Goal: Transaction & Acquisition: Purchase product/service

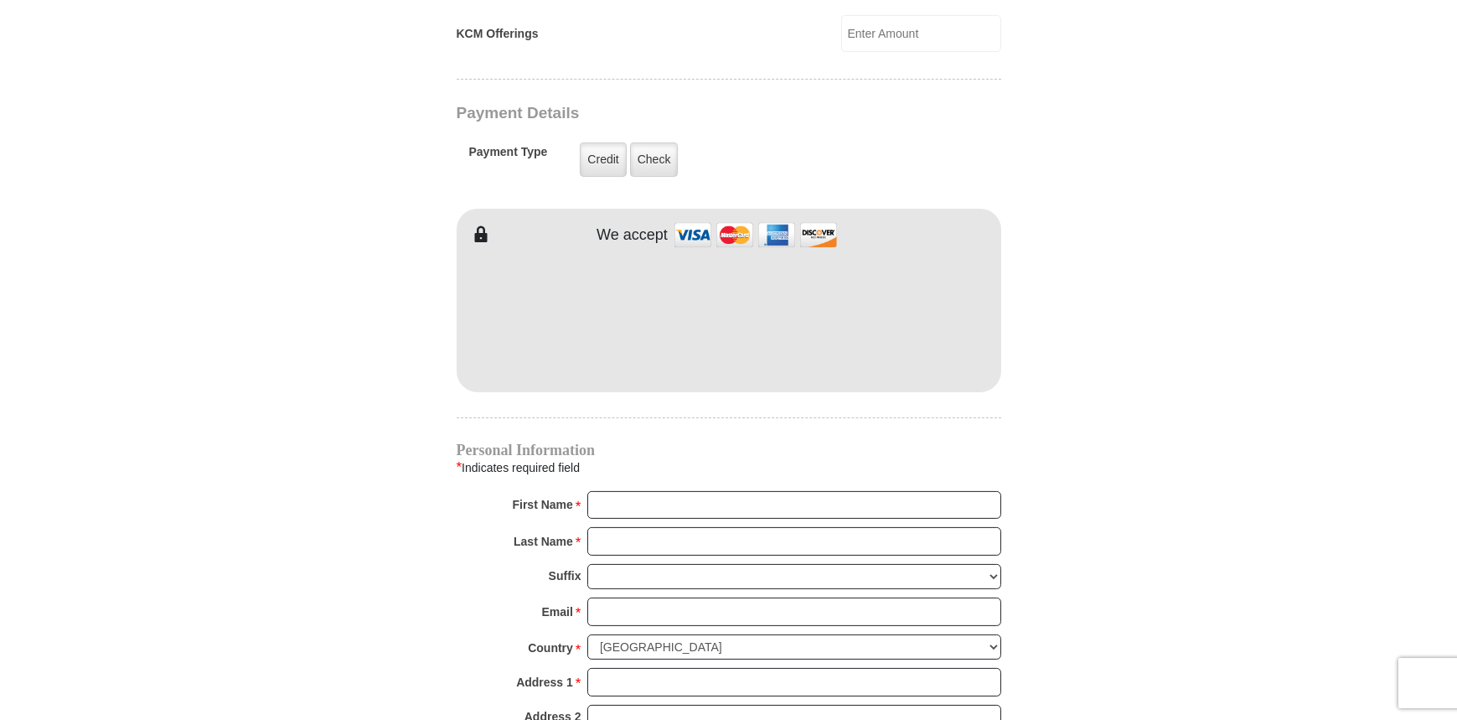
scroll to position [1340, 0]
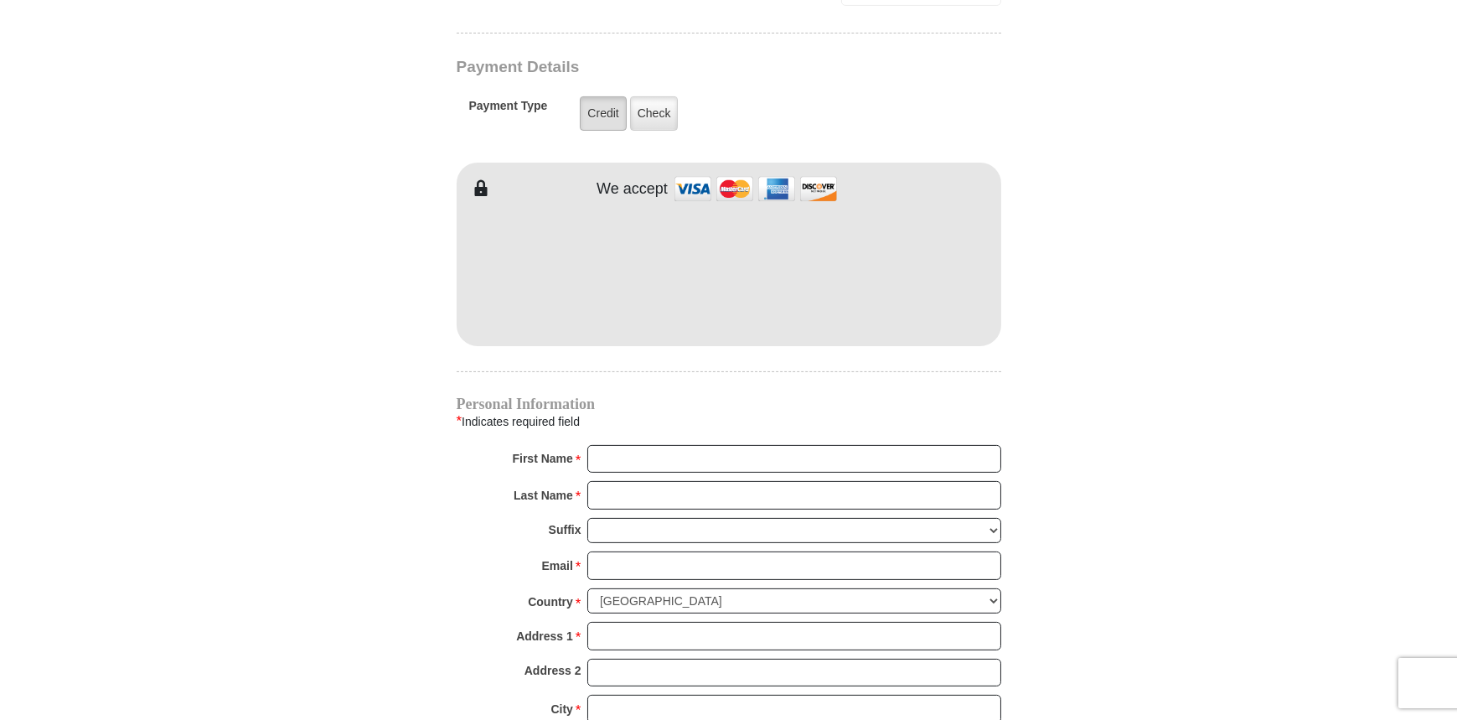
click at [606, 101] on label "Credit" at bounding box center [603, 113] width 46 height 34
click at [0, 0] on input "Credit" at bounding box center [0, 0] width 0 height 0
click at [612, 96] on label "Credit" at bounding box center [603, 113] width 46 height 34
click at [0, 0] on input "Credit" at bounding box center [0, 0] width 0 height 0
click at [244, 102] on body "[GEOGRAPHIC_DATA][DEMOGRAPHIC_DATA] Online Giving Because of gifts like yours, …" at bounding box center [728, 180] width 1457 height 3040
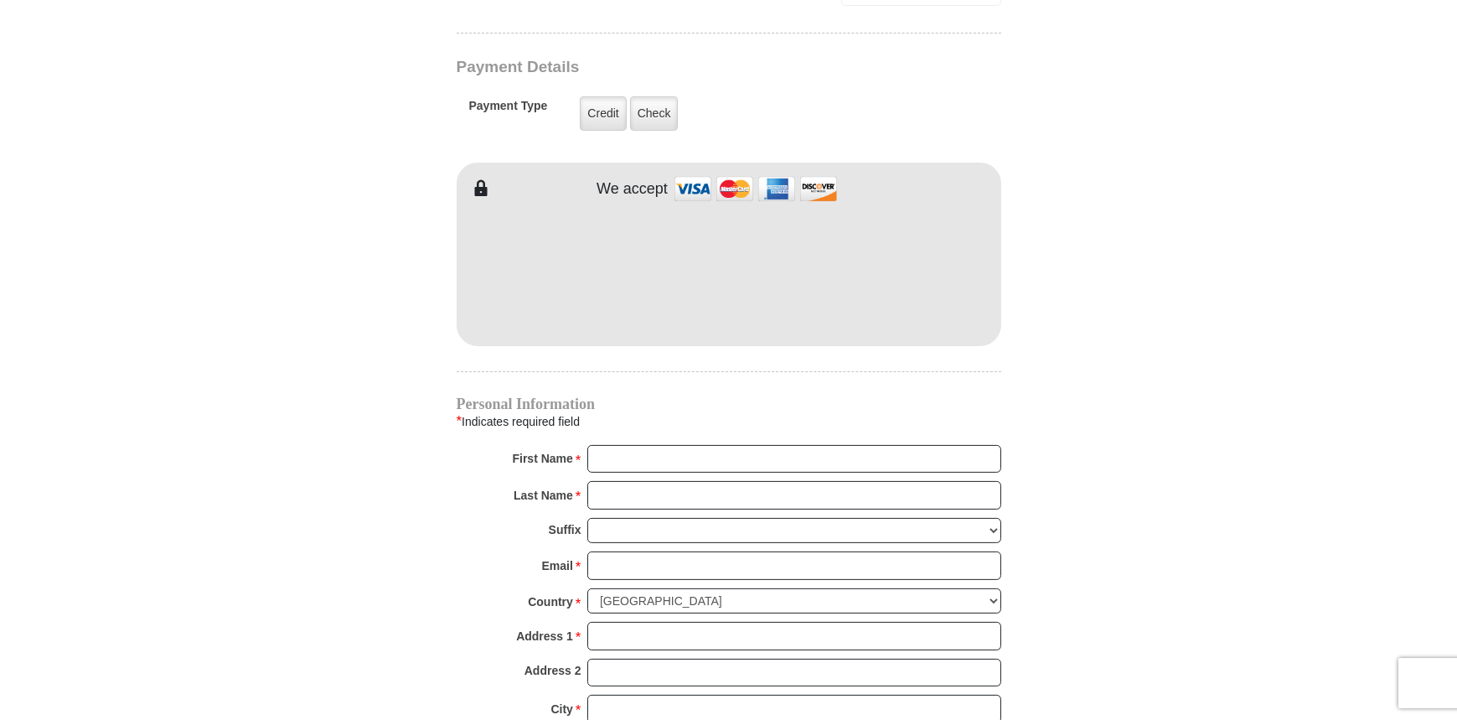
drag, startPoint x: 251, startPoint y: 204, endPoint x: 266, endPoint y: 191, distance: 19.6
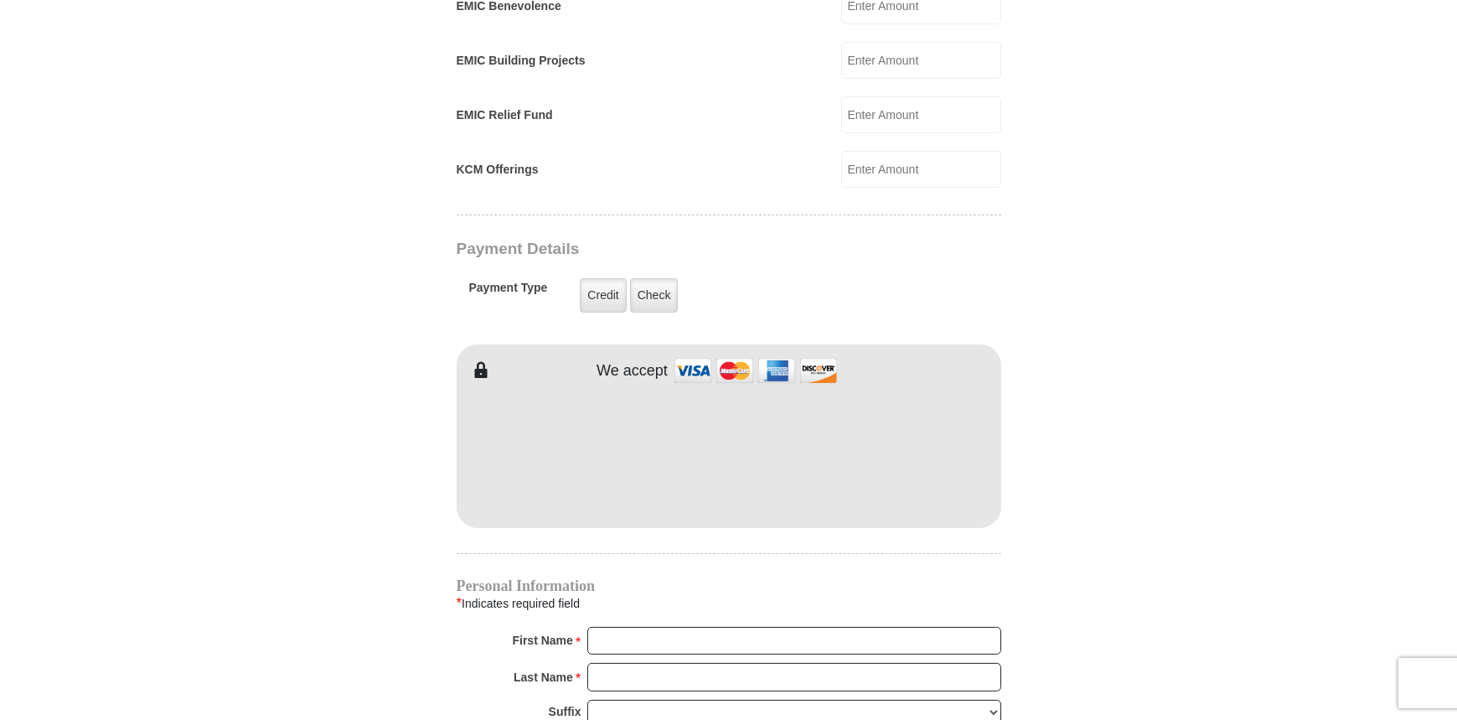
scroll to position [1173, 0]
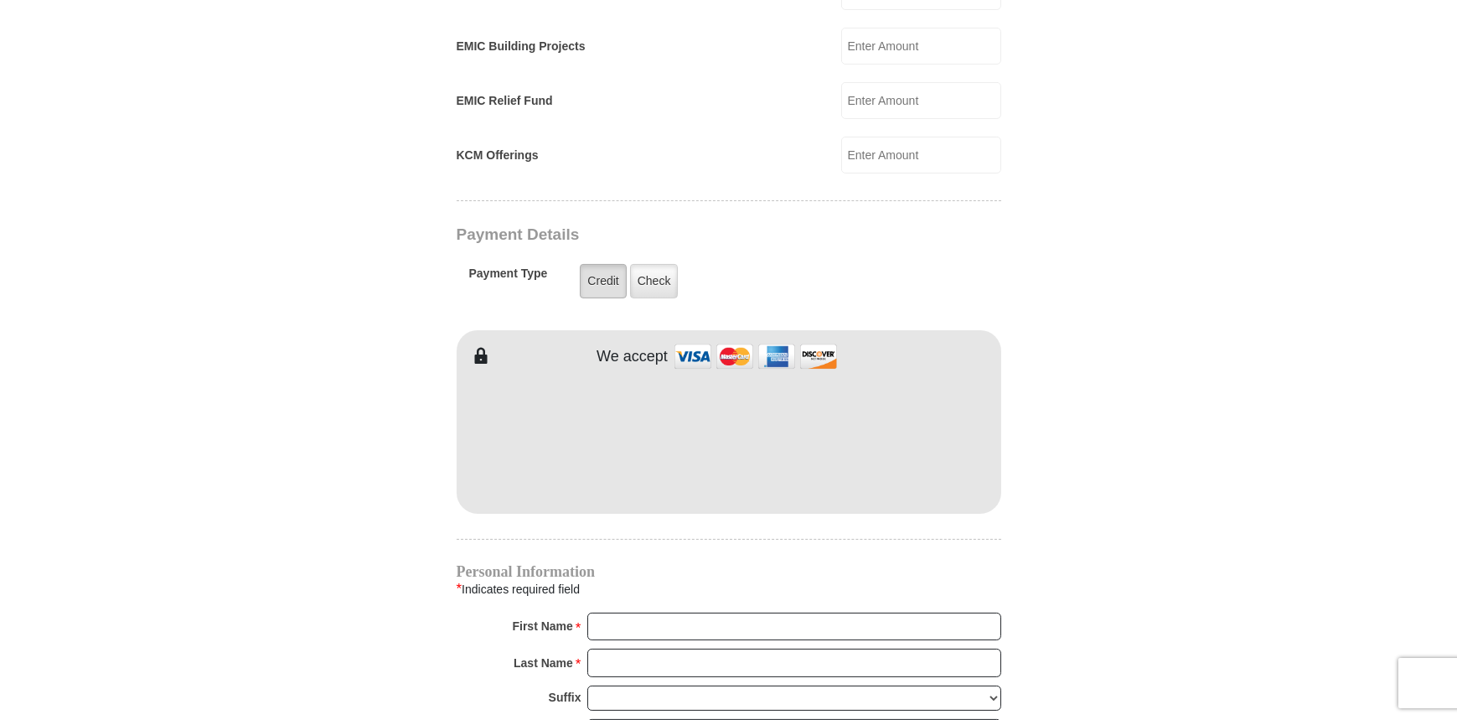
click at [604, 264] on label "Credit" at bounding box center [603, 281] width 46 height 34
click at [0, 0] on input "Credit" at bounding box center [0, 0] width 0 height 0
click at [1226, 271] on body "[GEOGRAPHIC_DATA][DEMOGRAPHIC_DATA] Online Giving Because of gifts like yours, …" at bounding box center [728, 347] width 1457 height 3040
click at [606, 264] on label "Credit" at bounding box center [603, 281] width 46 height 34
click at [0, 0] on input "Credit" at bounding box center [0, 0] width 0 height 0
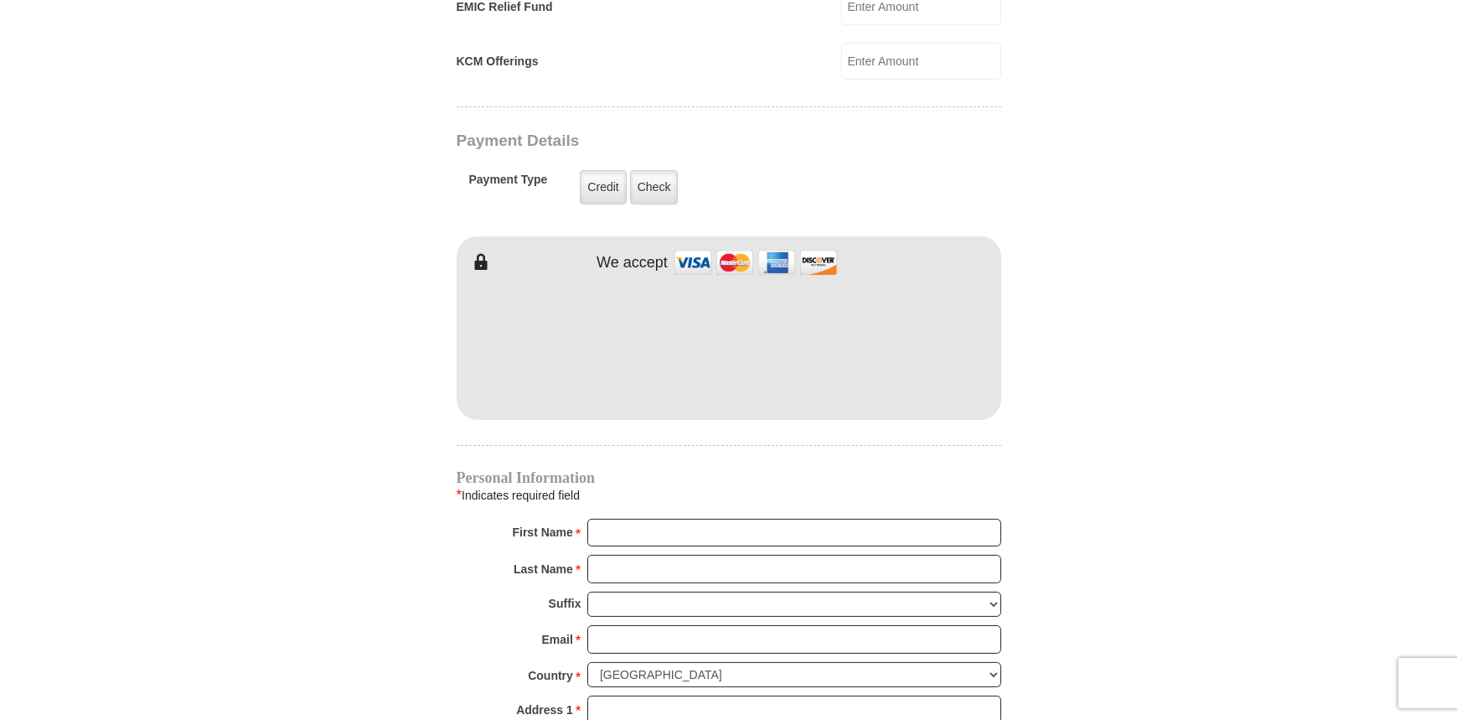
scroll to position [1257, 0]
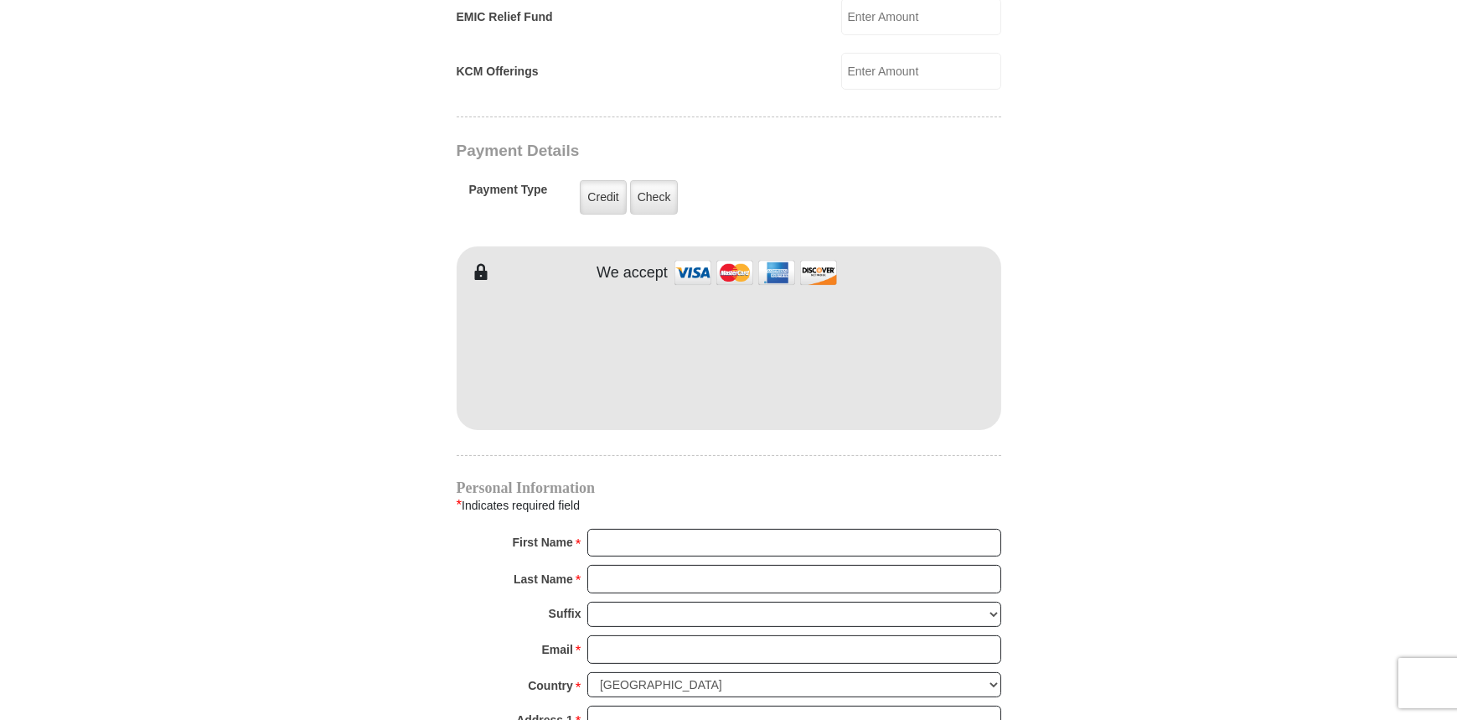
click at [1133, 142] on form "[GEOGRAPHIC_DATA][DEMOGRAPHIC_DATA] Online Giving Because of gifts like yours, …" at bounding box center [728, 35] width 955 height 2450
